Goal: Task Accomplishment & Management: Complete application form

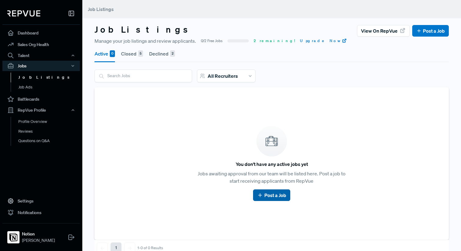
click at [269, 195] on link "Post a Job" at bounding box center [271, 195] width 29 height 7
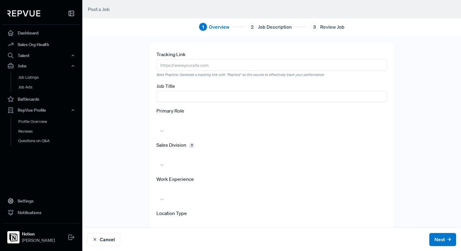
click at [202, 69] on input "text" at bounding box center [271, 64] width 231 height 11
paste input "[URL][DOMAIN_NAME]"
type input "[URL][DOMAIN_NAME]"
click at [173, 100] on input "text" at bounding box center [271, 96] width 231 height 11
click at [200, 96] on input "NY Account Exectuive (Mid-Market)" at bounding box center [271, 96] width 231 height 11
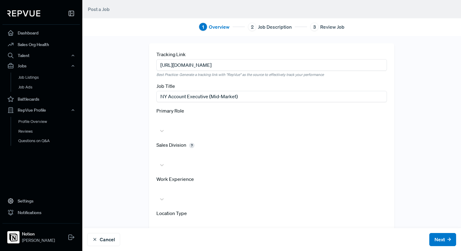
type input "NY Account Executive (Mid-Market)"
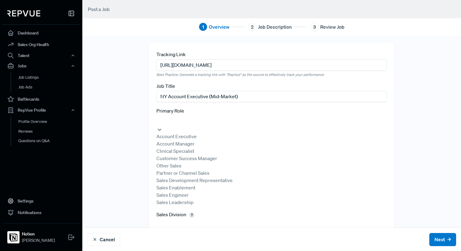
click at [158, 124] on div at bounding box center [157, 120] width 1 height 9
click at [183, 138] on div "Account Executive" at bounding box center [271, 136] width 231 height 7
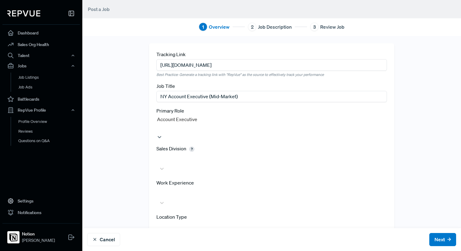
click at [158, 154] on div at bounding box center [157, 158] width 1 height 9
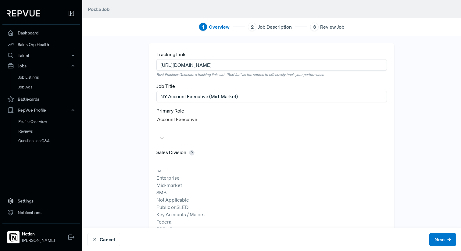
click at [185, 181] on div "Mid-market" at bounding box center [271, 184] width 231 height 7
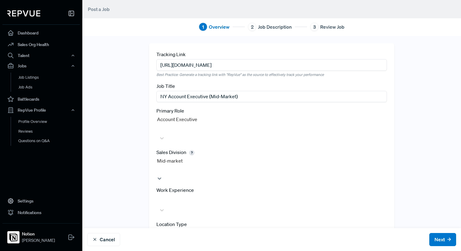
click at [158, 195] on div at bounding box center [157, 199] width 1 height 9
click at [168, 230] on div "3-4 years" at bounding box center [271, 233] width 231 height 7
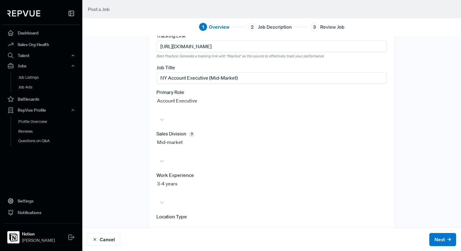
click at [158, 222] on div at bounding box center [157, 226] width 1 height 9
click at [437, 241] on button "Next" at bounding box center [442, 239] width 27 height 13
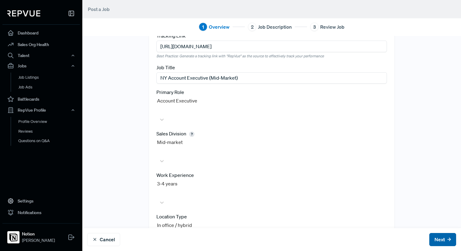
scroll to position [0, 0]
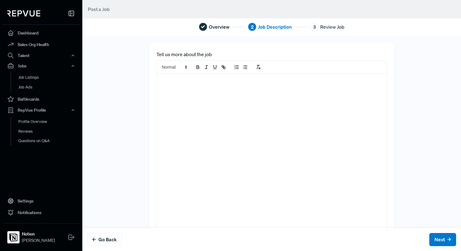
click at [210, 84] on div at bounding box center [272, 152] width 230 height 158
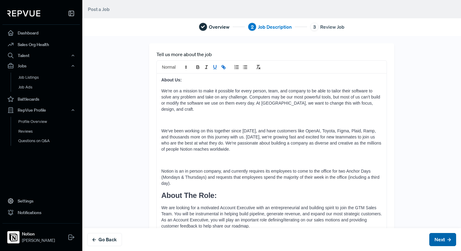
click at [446, 242] on button "Next" at bounding box center [442, 239] width 27 height 13
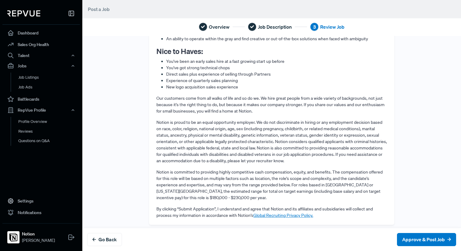
scroll to position [449, 0]
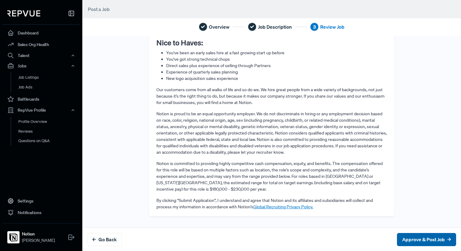
click at [417, 242] on button "Approve & Post Job" at bounding box center [426, 239] width 59 height 13
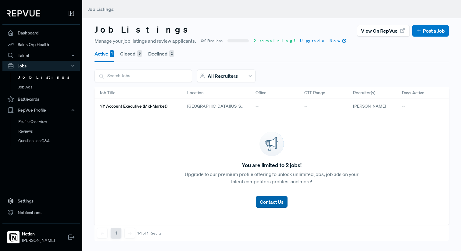
click at [265, 203] on span "Contact Us" at bounding box center [272, 202] width 24 height 6
click at [428, 34] on button "Post a Job" at bounding box center [430, 31] width 37 height 12
click at [419, 29] on icon at bounding box center [418, 30] width 5 height 5
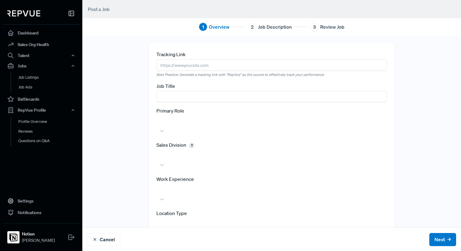
click at [195, 67] on input "text" at bounding box center [271, 64] width 231 height 11
paste input "[URL][DOMAIN_NAME]"
type input "[URL][DOMAIN_NAME]"
click at [195, 96] on input "text" at bounding box center [271, 96] width 231 height 11
type input "N"
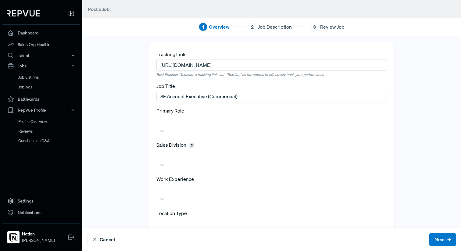
type input "SF Account Executive (Commercial)"
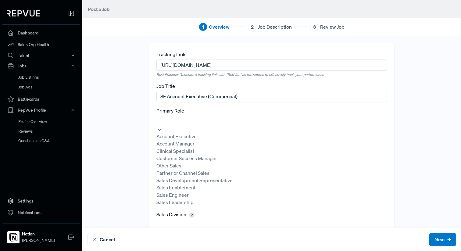
click at [158, 118] on div at bounding box center [157, 120] width 1 height 9
click at [184, 136] on div "Account Executive" at bounding box center [271, 136] width 231 height 7
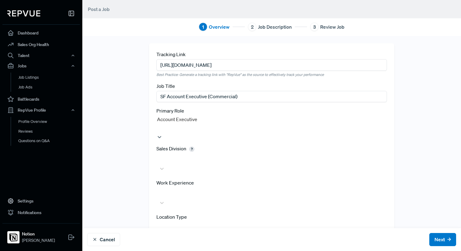
click at [158, 154] on div at bounding box center [157, 158] width 1 height 9
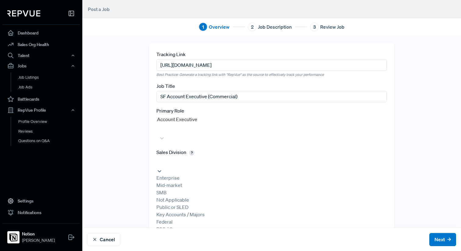
click at [184, 189] on div "SMB" at bounding box center [271, 192] width 231 height 7
click at [158, 195] on div at bounding box center [157, 199] width 1 height 9
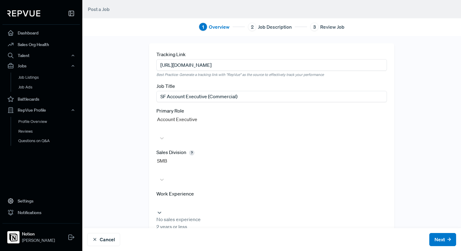
click at [158, 199] on div at bounding box center [157, 203] width 1 height 9
click at [191, 223] on div "2 years or less" at bounding box center [271, 226] width 231 height 7
click at [158, 241] on div at bounding box center [157, 245] width 1 height 9
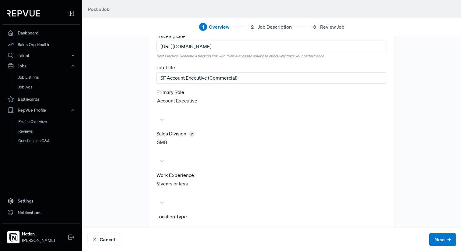
click at [170, 221] on div at bounding box center [271, 226] width 231 height 10
type input "sa"
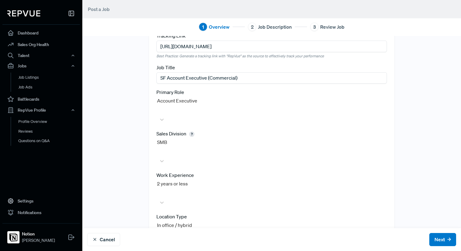
click at [438, 237] on button "Next" at bounding box center [442, 239] width 27 height 13
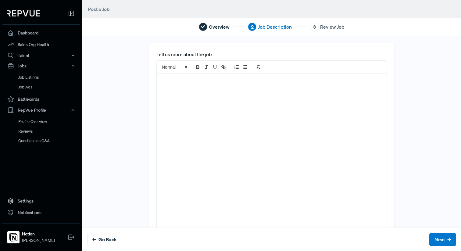
click at [193, 102] on div at bounding box center [272, 152] width 230 height 158
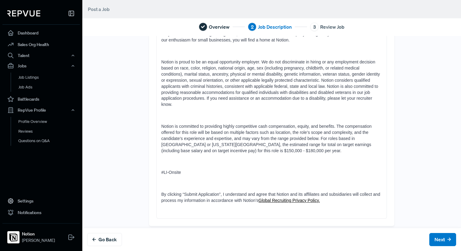
scroll to position [431, 0]
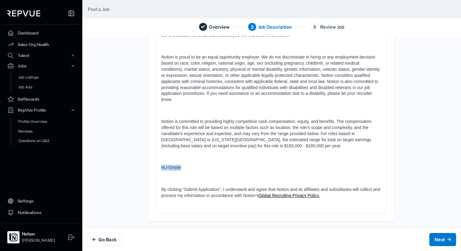
drag, startPoint x: 186, startPoint y: 168, endPoint x: 156, endPoint y: 162, distance: 30.6
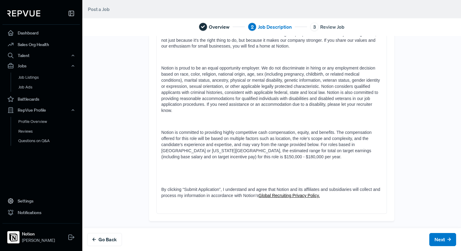
scroll to position [409, 0]
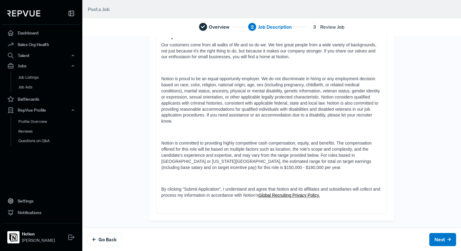
click at [200, 207] on p at bounding box center [271, 206] width 221 height 6
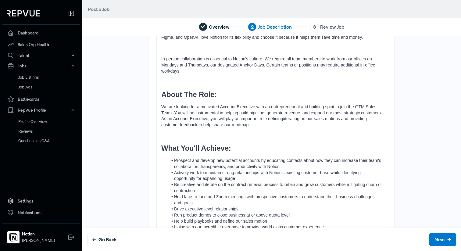
scroll to position [0, 0]
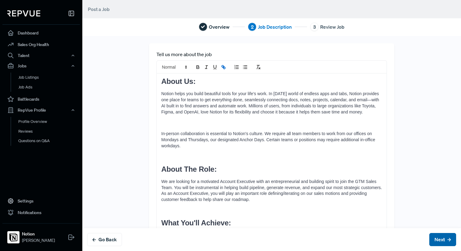
click at [433, 241] on button "Next" at bounding box center [442, 239] width 27 height 13
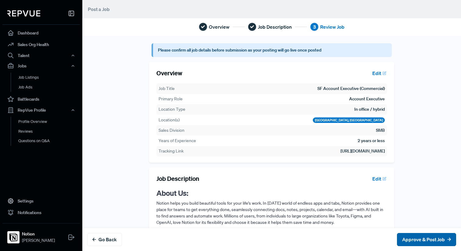
click at [421, 241] on button "Approve & Post Job" at bounding box center [426, 239] width 59 height 13
